Goal: Task Accomplishment & Management: Complete application form

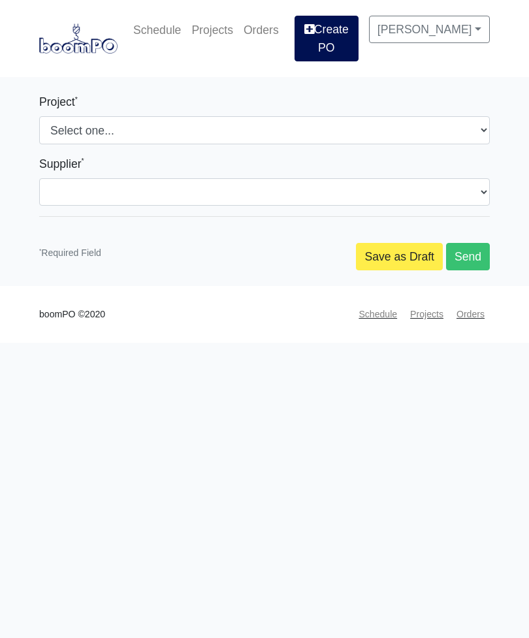
select select
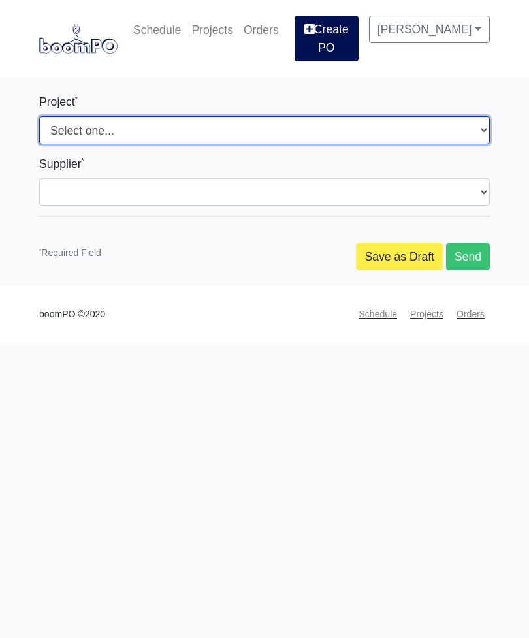
click at [214, 129] on select "Select one... Nova at [GEOGRAPHIC_DATA]" at bounding box center [264, 129] width 451 height 27
select select "159"
select select
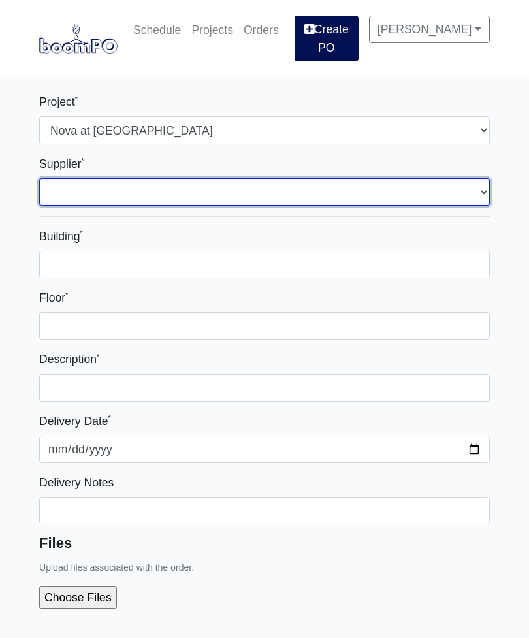
click at [186, 193] on select "Select one... Interior/Exterior Building Supply - [GEOGRAPHIC_DATA], [GEOGRAPHI…" at bounding box center [264, 191] width 451 height 27
select select "861"
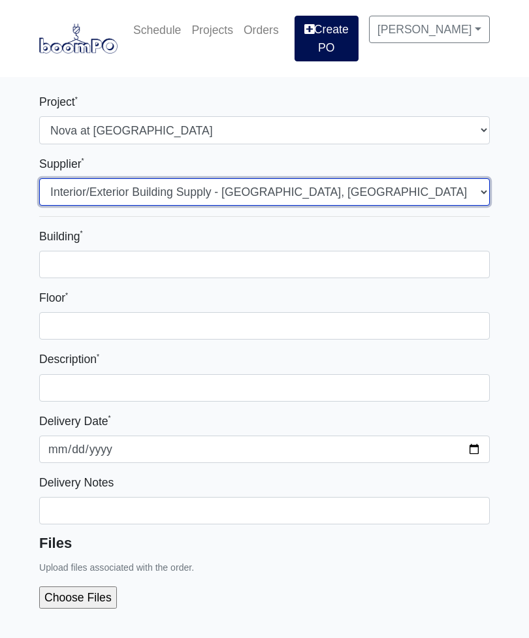
select select
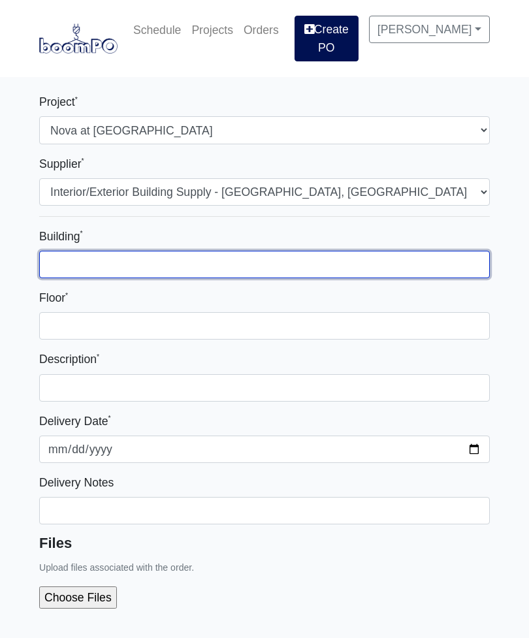
click at [189, 268] on input "Building *" at bounding box center [264, 264] width 451 height 27
type input "One"
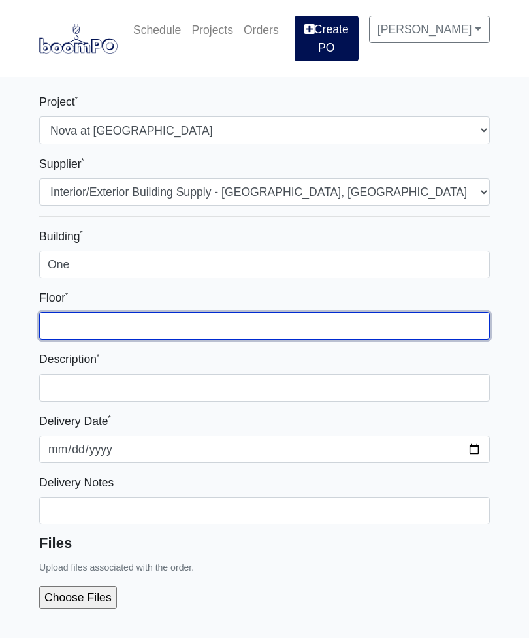
click at [178, 321] on input "Floor *" at bounding box center [264, 325] width 451 height 27
type input "Retail"
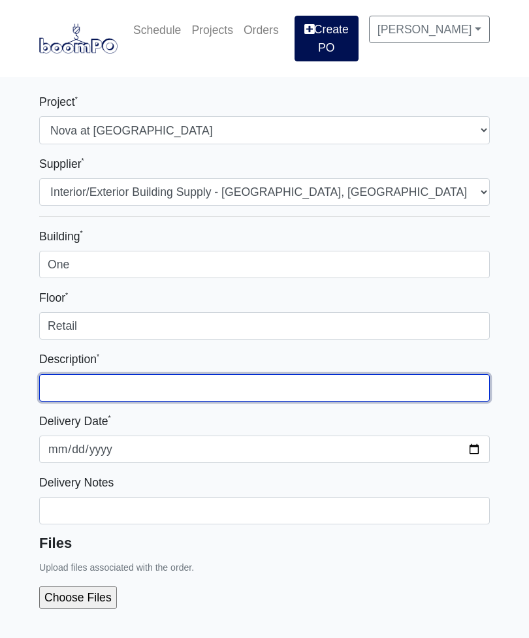
click at [199, 388] on input "text" at bounding box center [264, 387] width 451 height 27
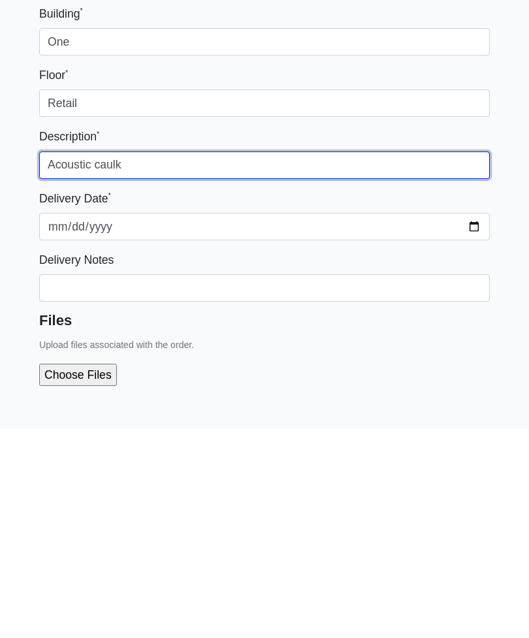
scroll to position [16, 0]
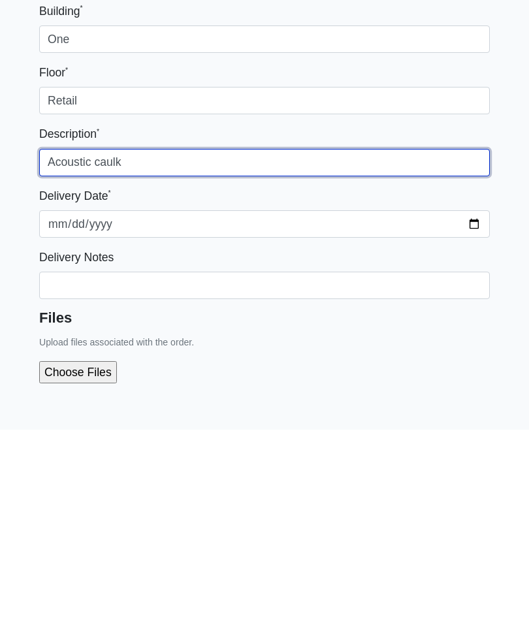
type input "Acoustic caulk"
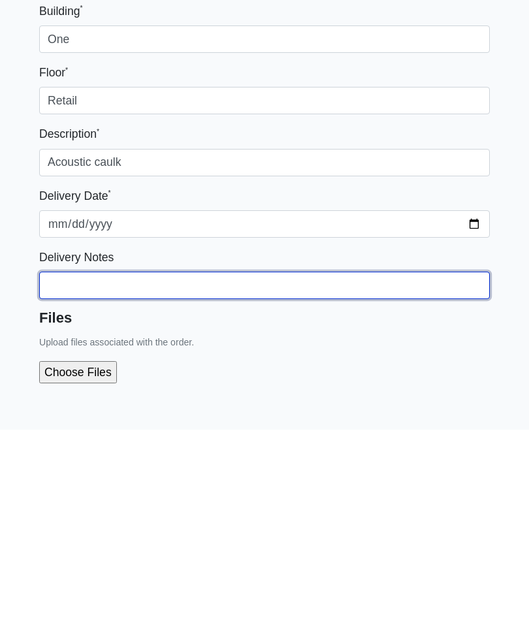
click at [219, 481] on input "Building *" at bounding box center [264, 494] width 451 height 27
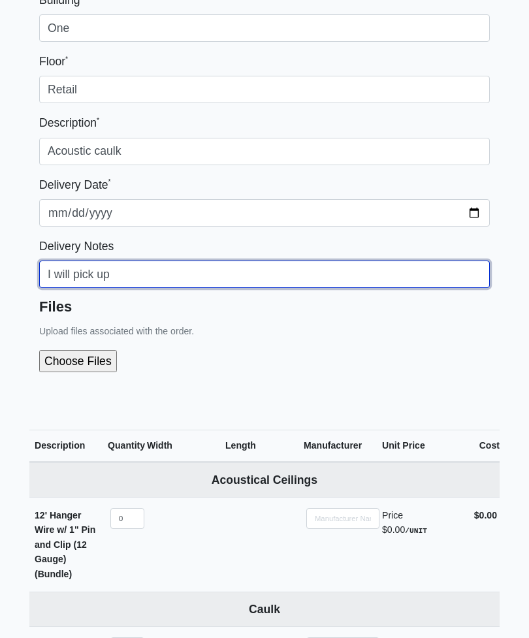
scroll to position [234, 0]
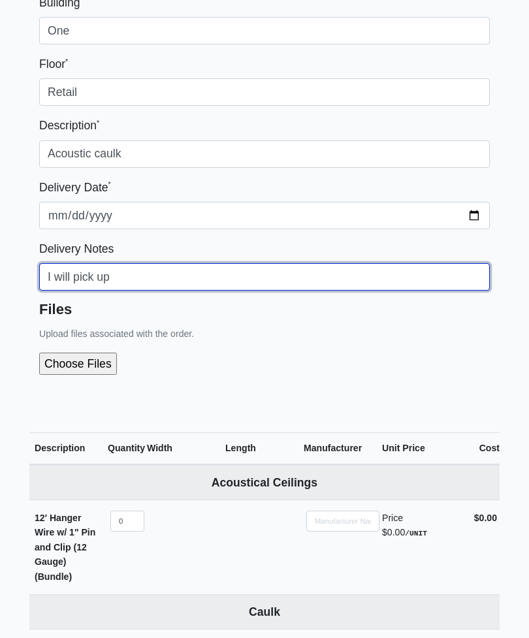
type input "I will pick up"
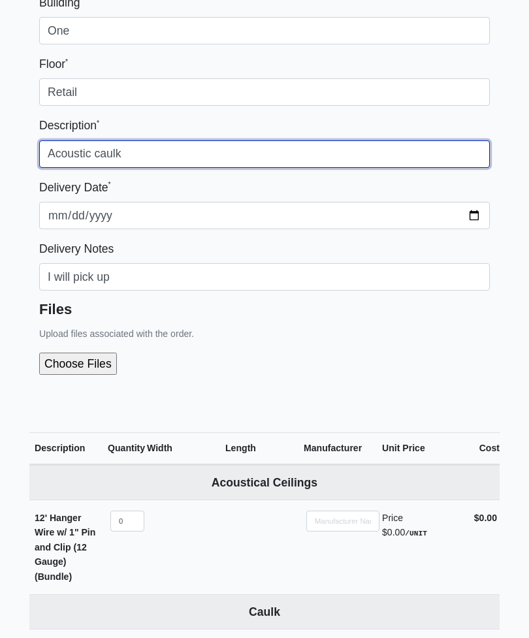
click at [174, 147] on input "Acoustic caulk" at bounding box center [264, 153] width 451 height 27
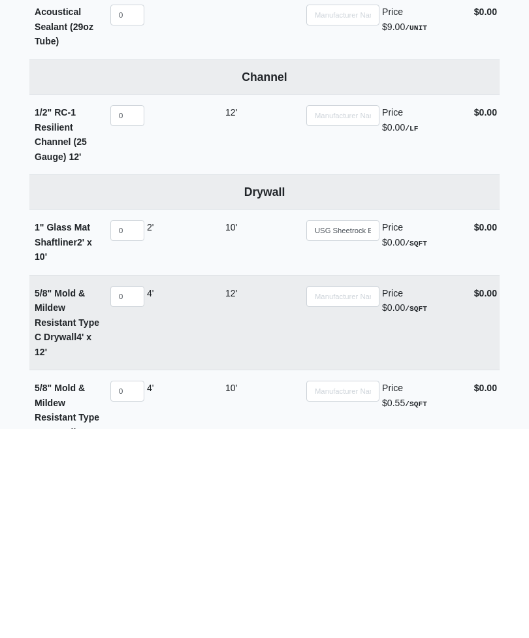
scroll to position [662, 0]
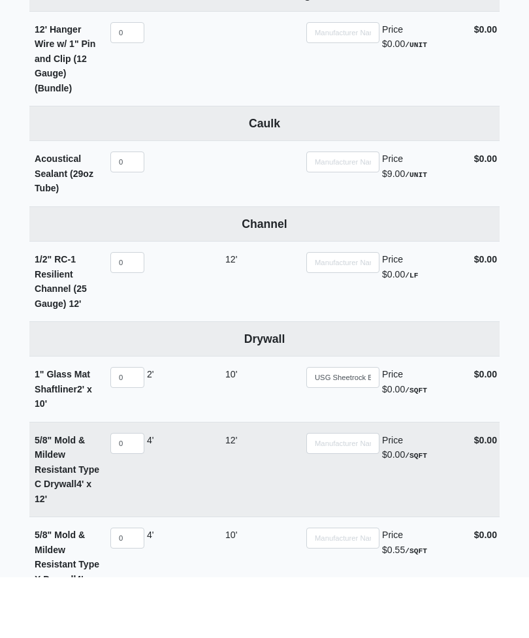
type input "Acoustic sealant"
click at [133, 212] on input "0" at bounding box center [127, 222] width 34 height 21
select select
type input "2"
select select
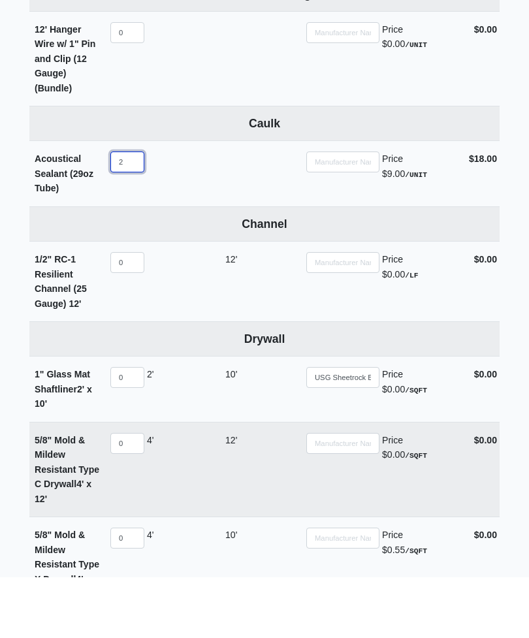
type input "20"
select select
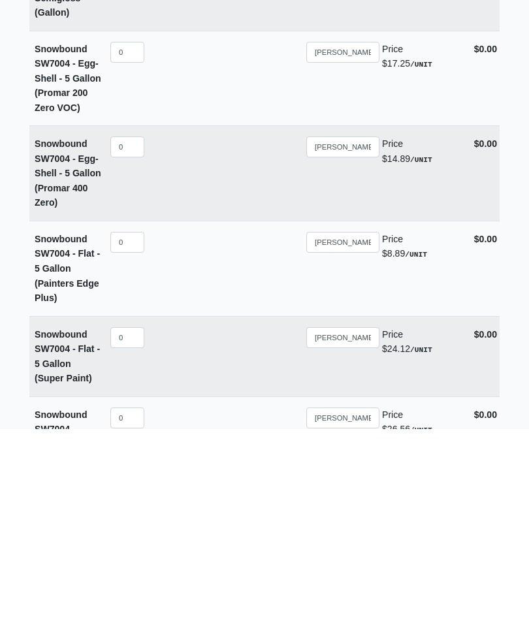
scroll to position [9906, 0]
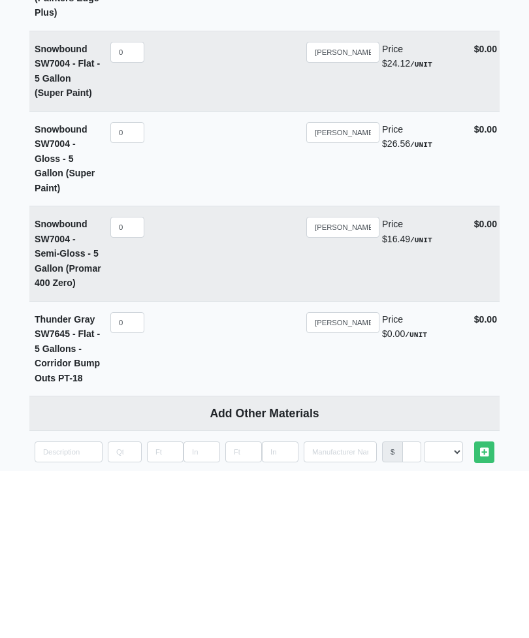
type input "20"
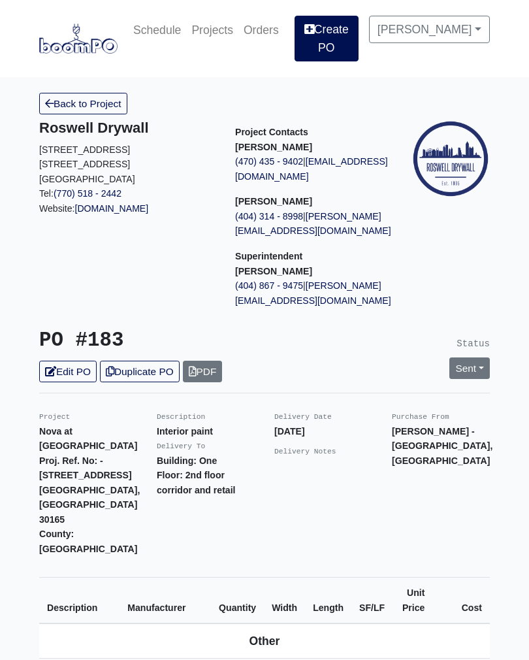
scroll to position [320, 0]
